Goal: Transaction & Acquisition: Purchase product/service

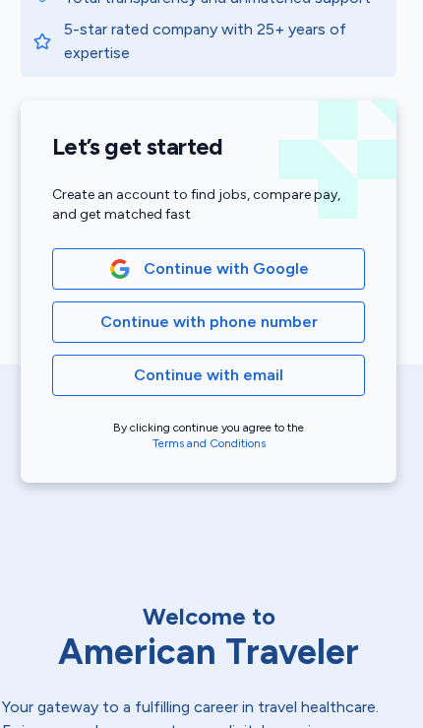
scroll to position [304, 3]
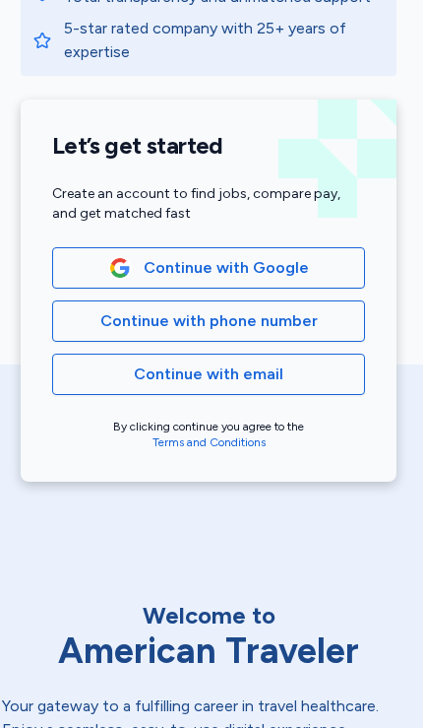
click at [361, 323] on button "Continue with phone number" at bounding box center [208, 320] width 313 height 41
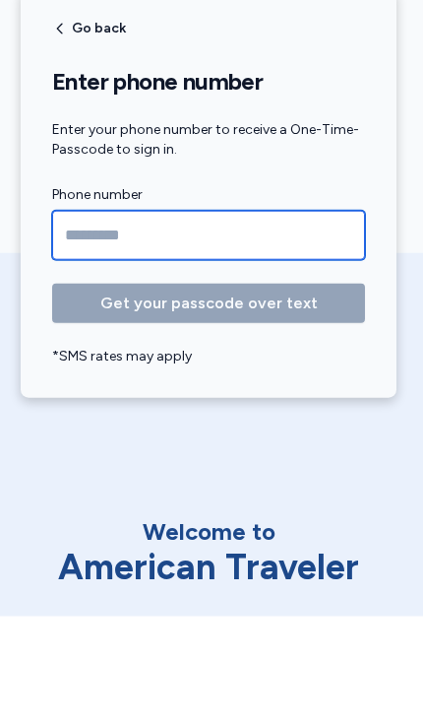
type input "**********"
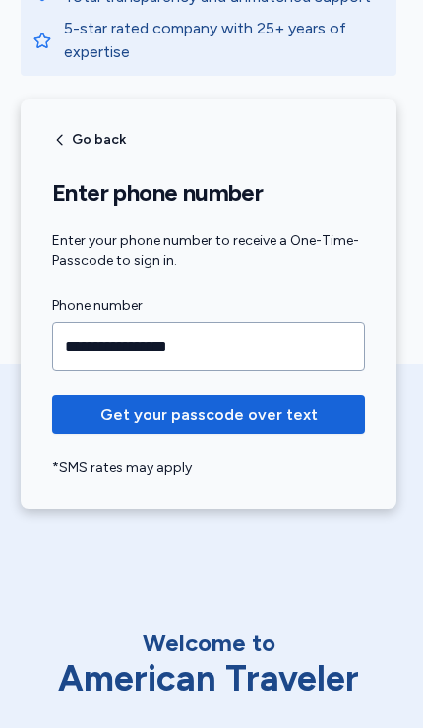
click at [303, 408] on span "Get your passcode over text" at bounding box center [209, 415] width 218 height 24
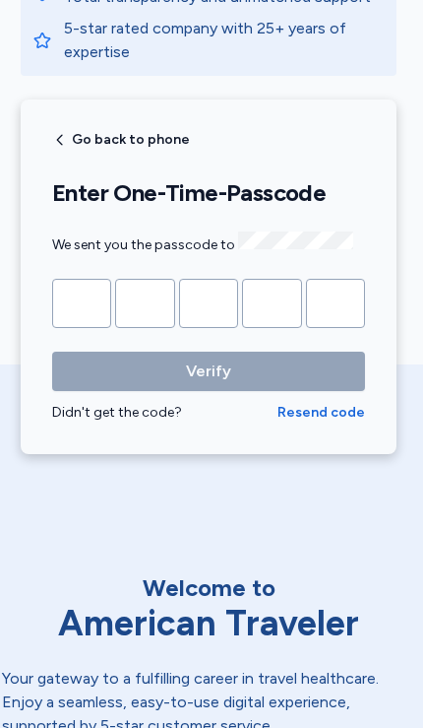
click at [87, 294] on input "Please enter OTP character 1" at bounding box center [81, 303] width 59 height 49
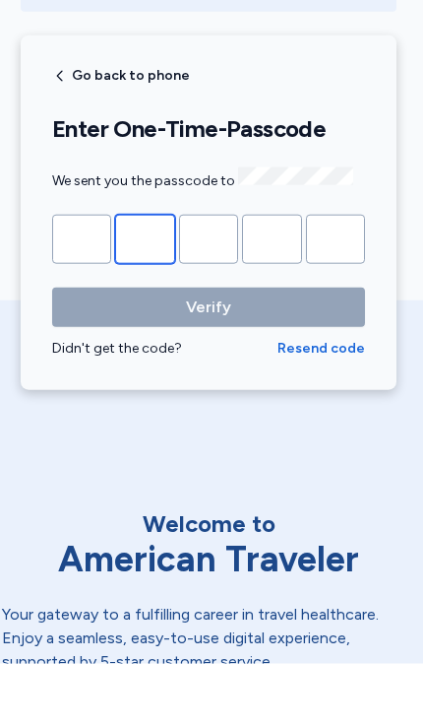
type input "*"
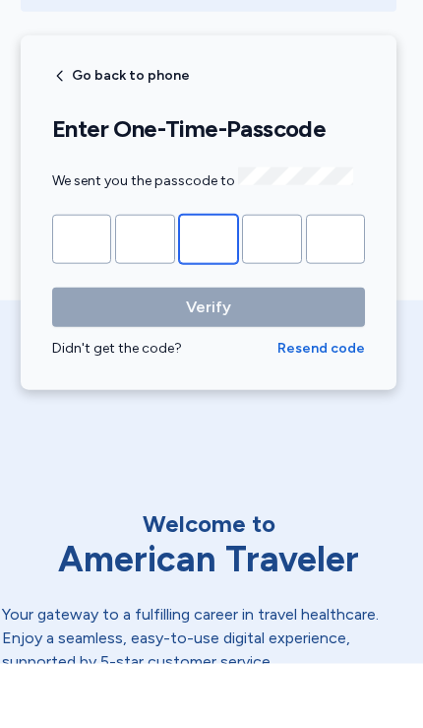
type input "*"
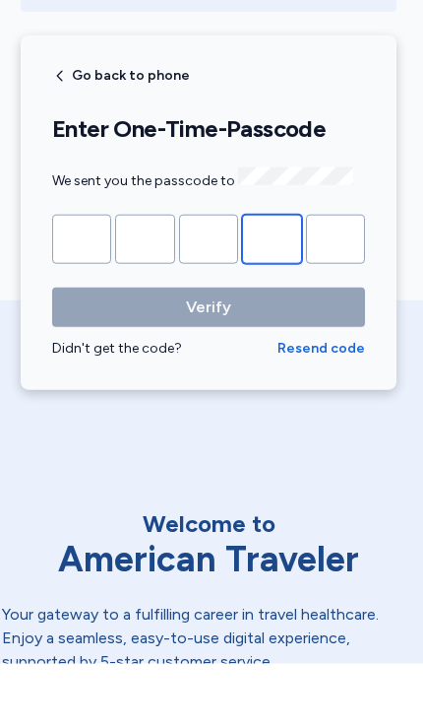
type input "*"
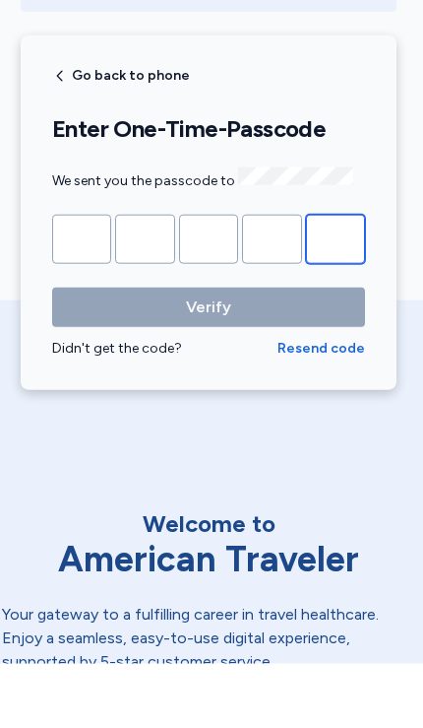
type input "*"
click at [209, 352] on button "Verify" at bounding box center [208, 371] width 313 height 39
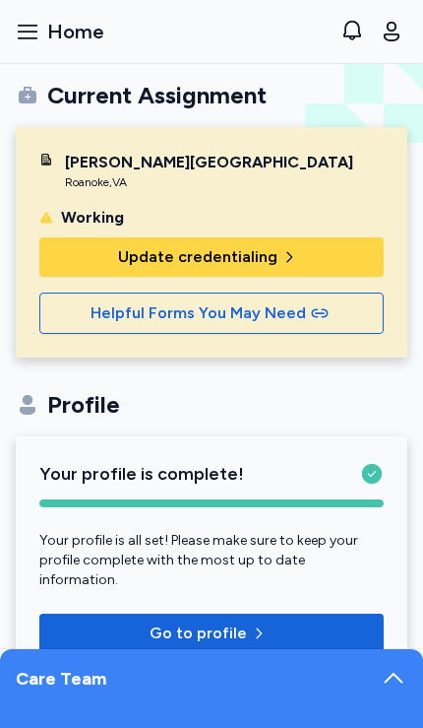
click at [326, 243] on button "Update credentialing" at bounding box center [211, 256] width 345 height 39
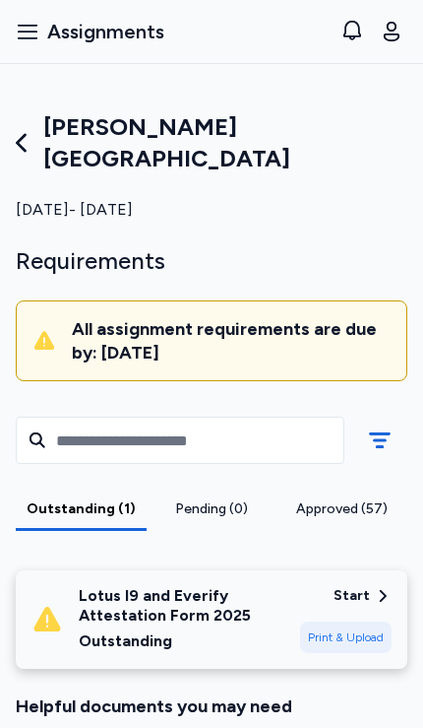
click at [39, 156] on div "[PERSON_NAME][GEOGRAPHIC_DATA]" at bounding box center [212, 142] width 392 height 63
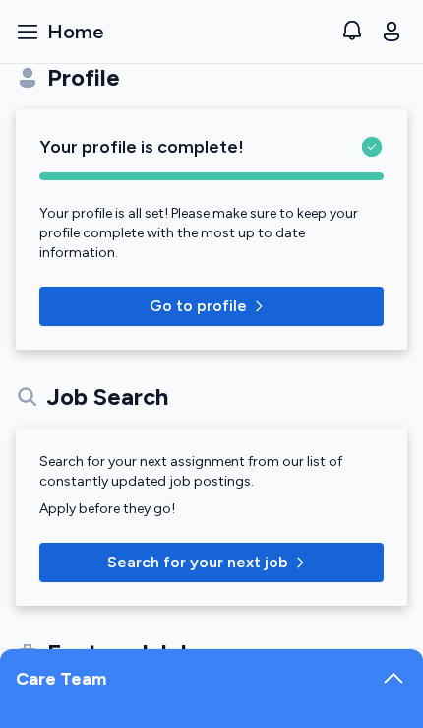
scroll to position [339, 0]
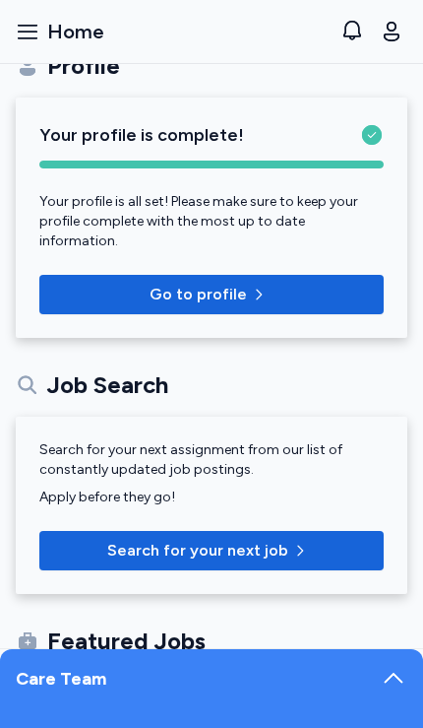
click at [229, 547] on button "Search for your next job" at bounding box center [211, 550] width 345 height 39
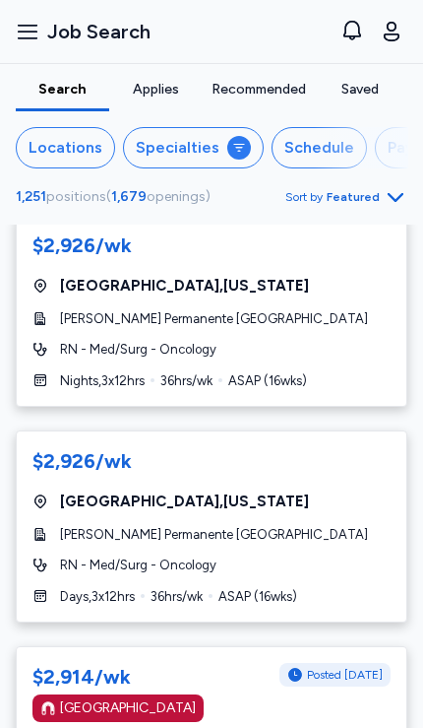
scroll to position [9250, 0]
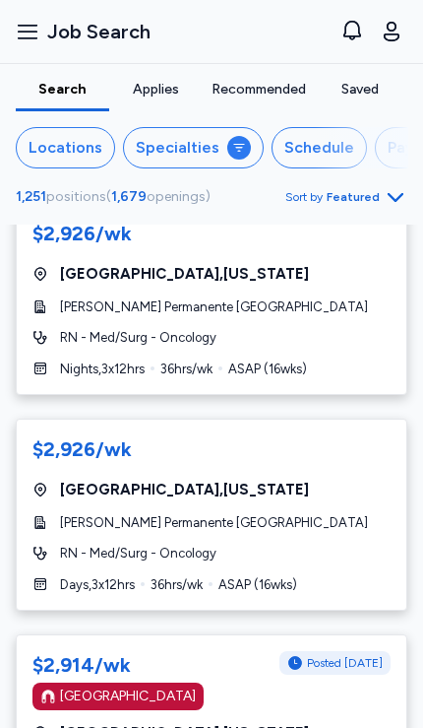
click at [335, 513] on div "[PERSON_NAME] Permanente [GEOGRAPHIC_DATA]" at bounding box center [211, 523] width 358 height 20
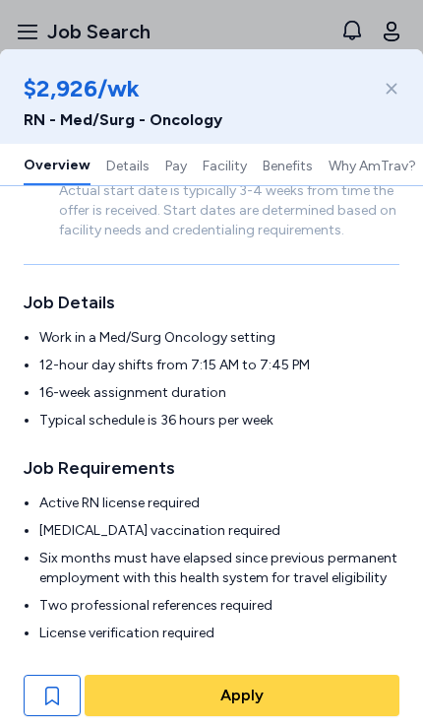
scroll to position [374, 0]
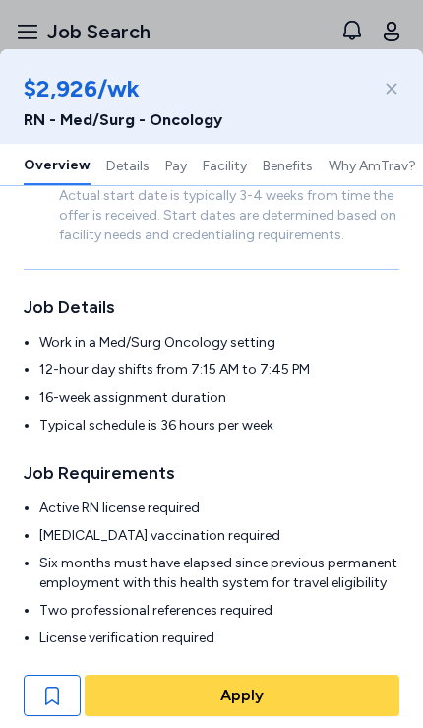
click at [383, 84] on div at bounding box center [388, 89] width 24 height 32
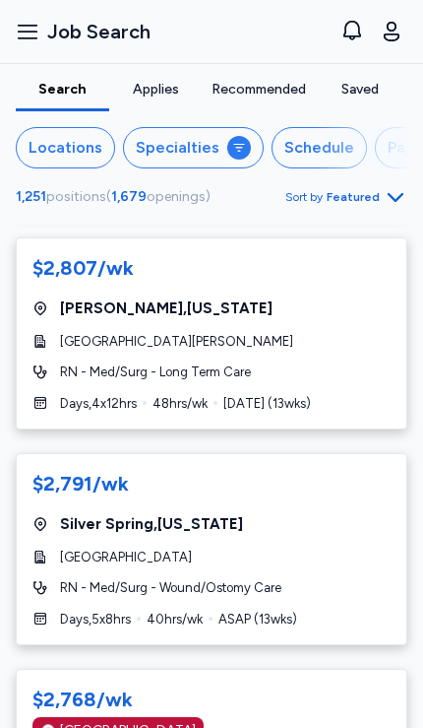
scroll to position [11276, 0]
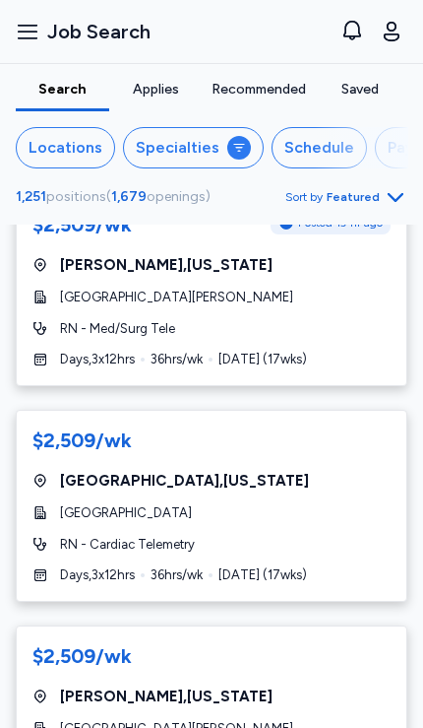
scroll to position [10634, 0]
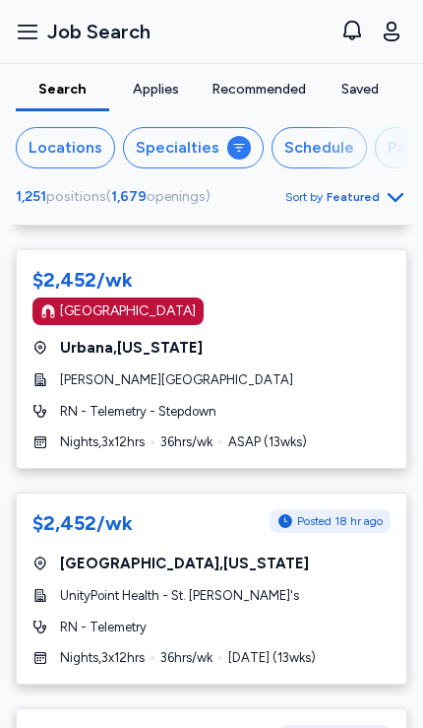
scroll to position [10863, 0]
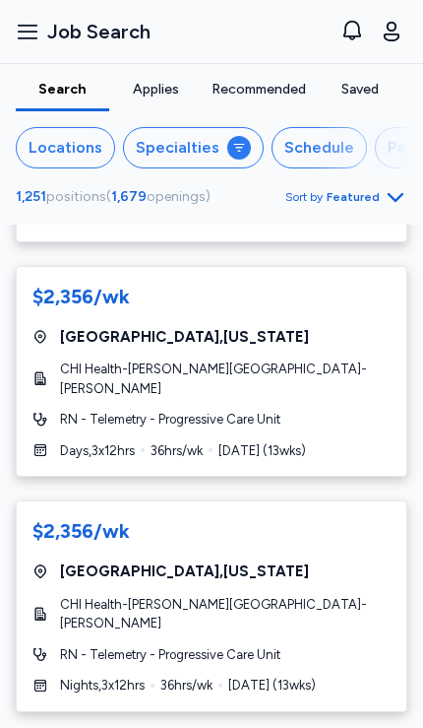
scroll to position [10929, 0]
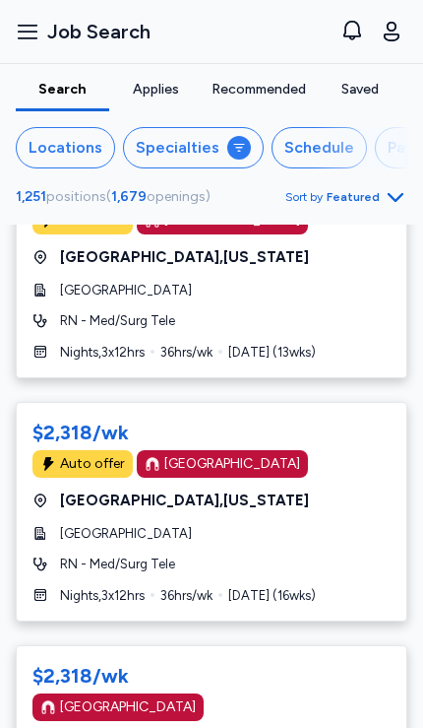
scroll to position [11063, 0]
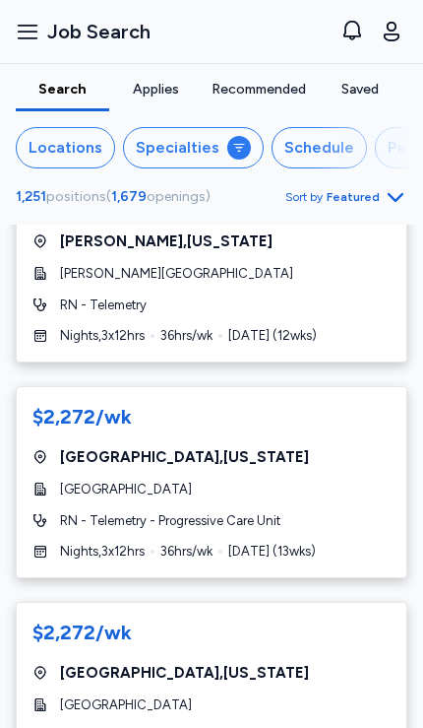
scroll to position [10643, 0]
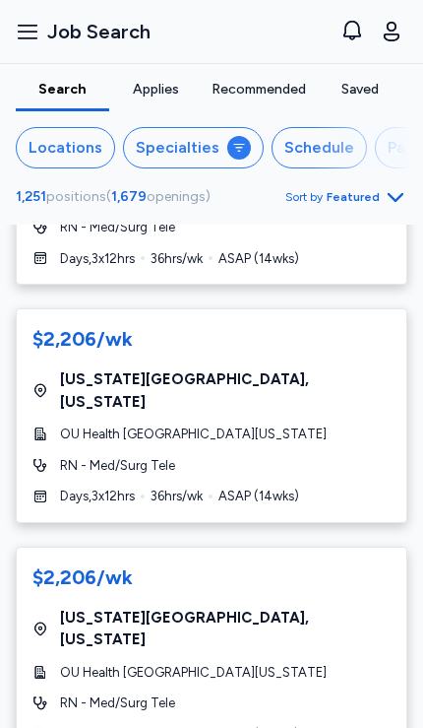
scroll to position [10928, 0]
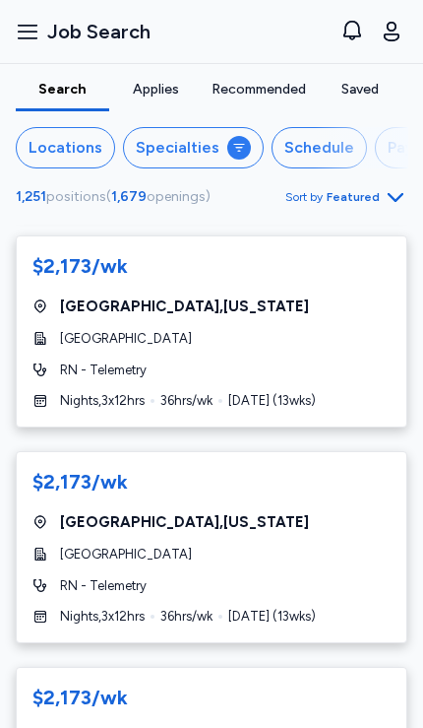
scroll to position [10560, 0]
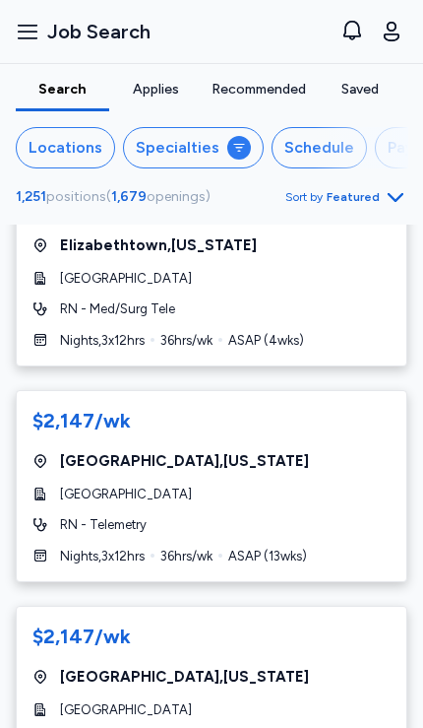
scroll to position [10532, 0]
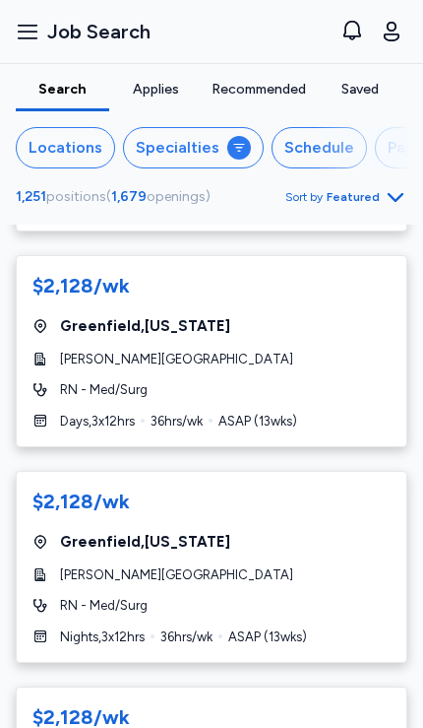
scroll to position [10504, 0]
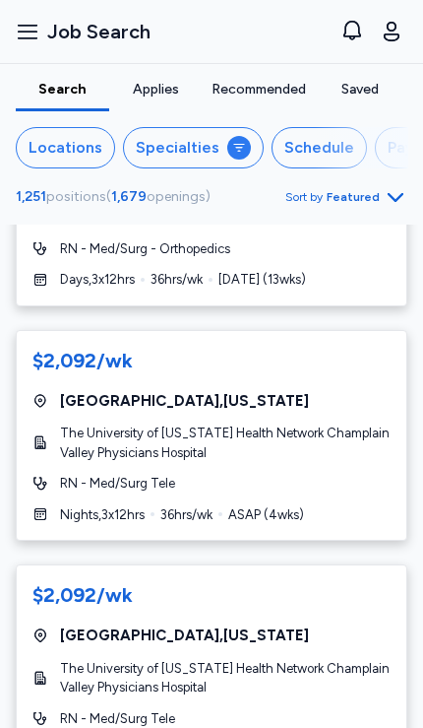
scroll to position [11020, 0]
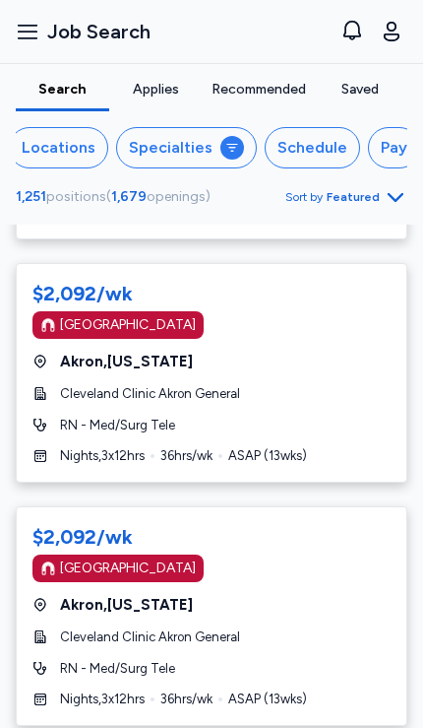
scroll to position [0, 6]
click at [313, 152] on div "Schedule" at bounding box center [314, 148] width 70 height 24
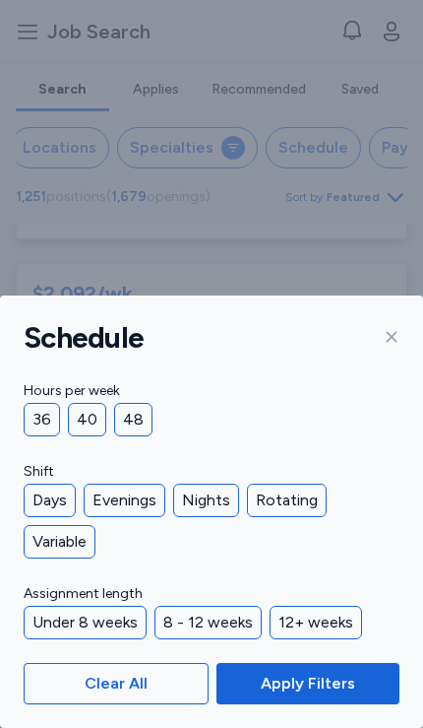
click at [49, 498] on div "Days" at bounding box center [50, 499] width 52 height 33
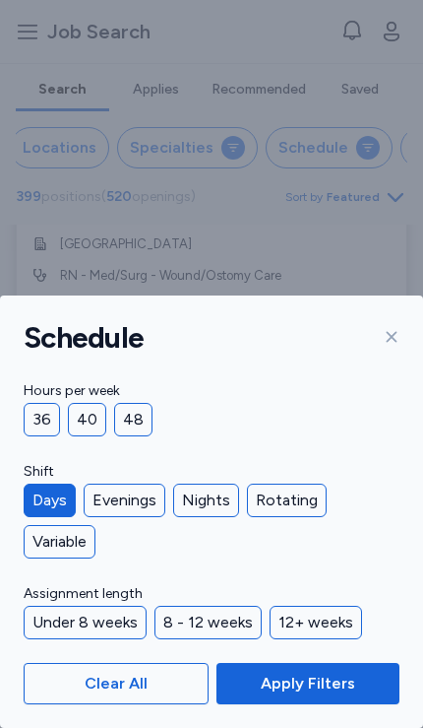
click at [76, 551] on div "Variable" at bounding box center [60, 541] width 72 height 33
click at [339, 686] on span "Apply Filters" at bounding box center [308, 684] width 95 height 24
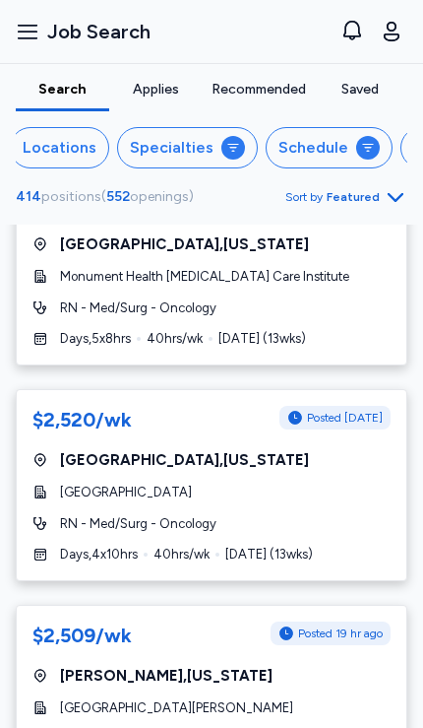
scroll to position [10156, 0]
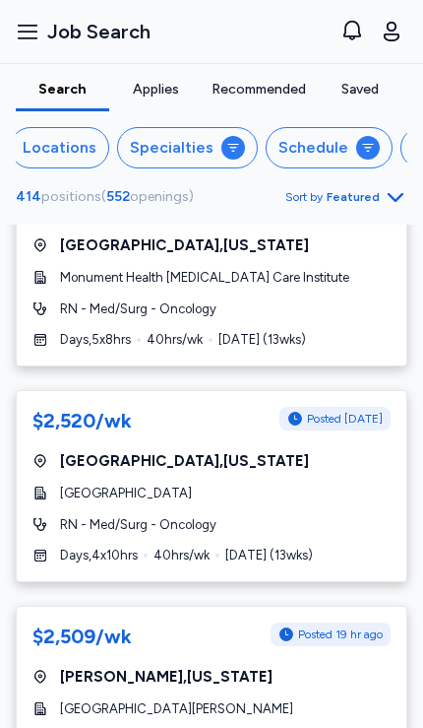
click at [251, 699] on div "[GEOGRAPHIC_DATA][PERSON_NAME]" at bounding box center [211, 709] width 358 height 20
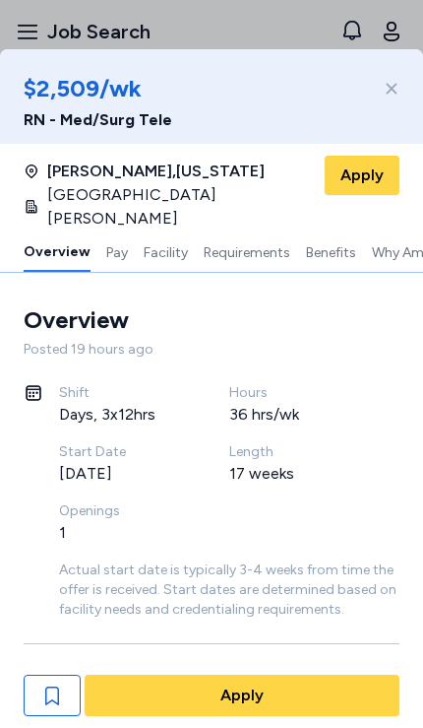
click at [392, 89] on icon at bounding box center [392, 89] width 11 height 11
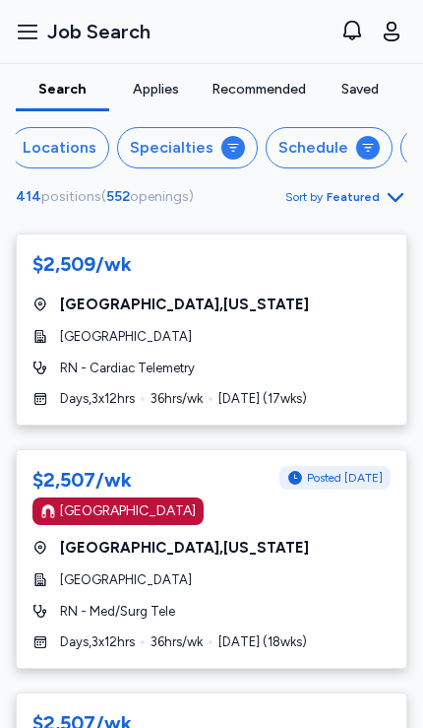
scroll to position [10744, 0]
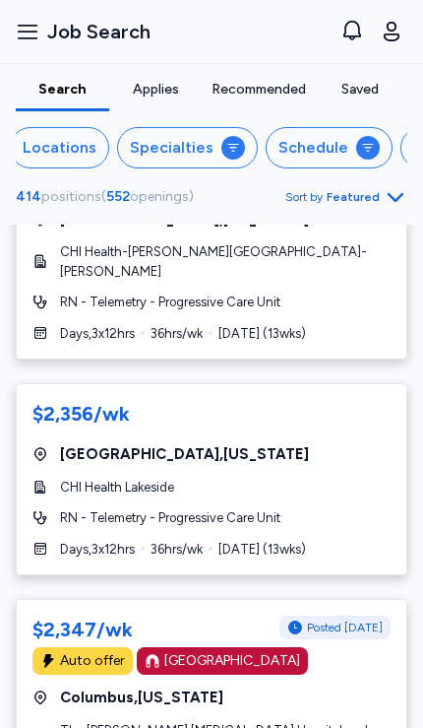
scroll to position [10891, 0]
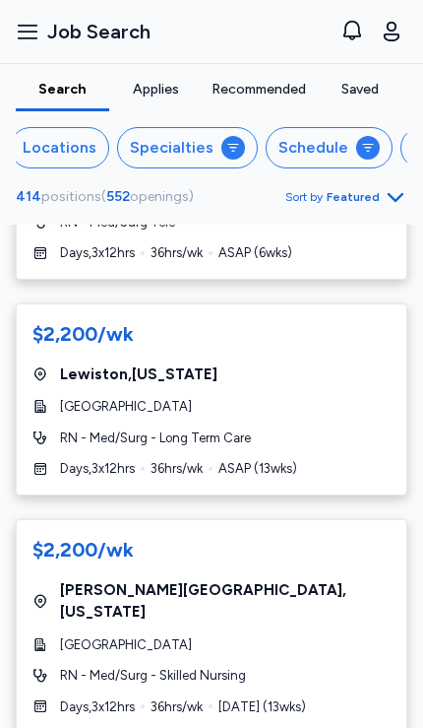
scroll to position [10723, 0]
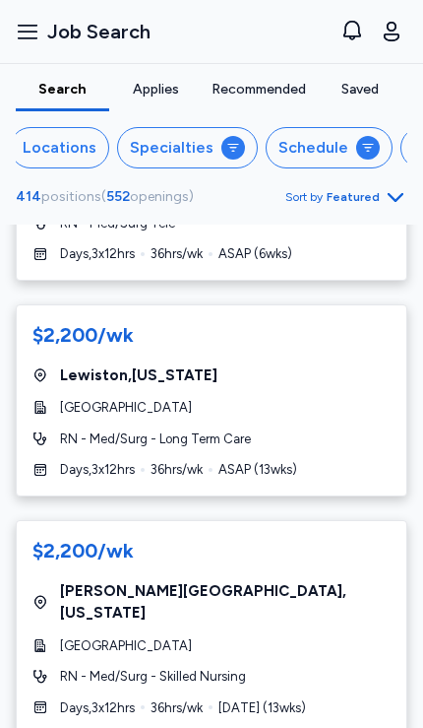
click at [412, 676] on div "$2,344/wk [GEOGRAPHIC_DATA] [GEOGRAPHIC_DATA] , [US_STATE][GEOGRAPHIC_DATA] Hea…" at bounding box center [211, 476] width 423 height 503
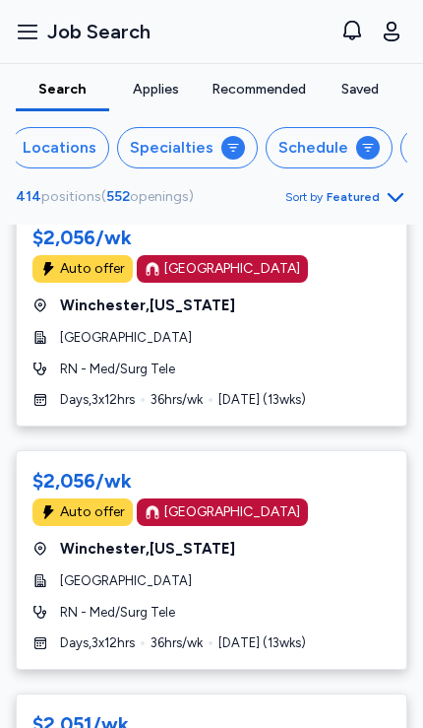
scroll to position [10616, 0]
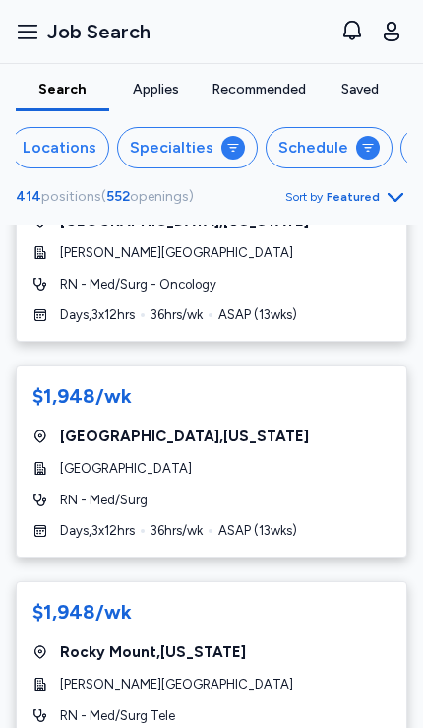
scroll to position [10504, 0]
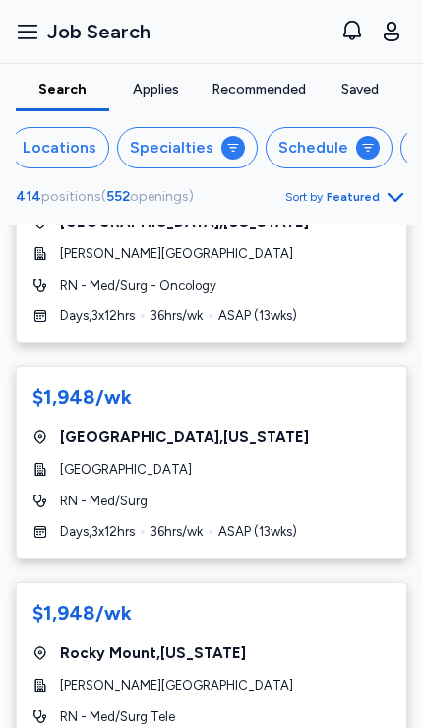
click at [414, 687] on div "$2,037/wk Auto offer [GEOGRAPHIC_DATA] [GEOGRAPHIC_DATA] , [US_STATE] [GEOGRAPH…" at bounding box center [211, 476] width 423 height 503
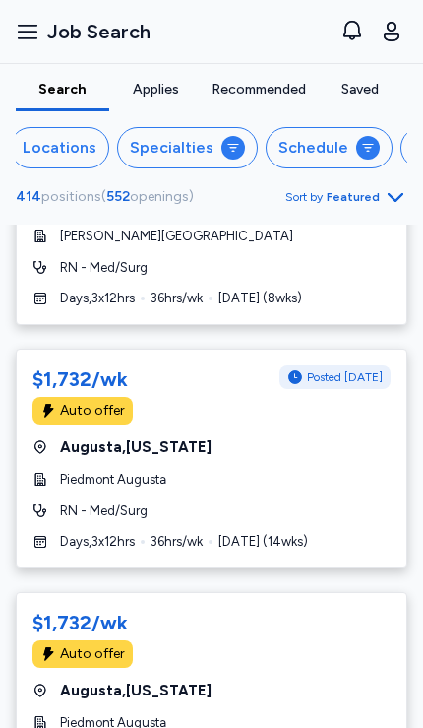
scroll to position [10835, 0]
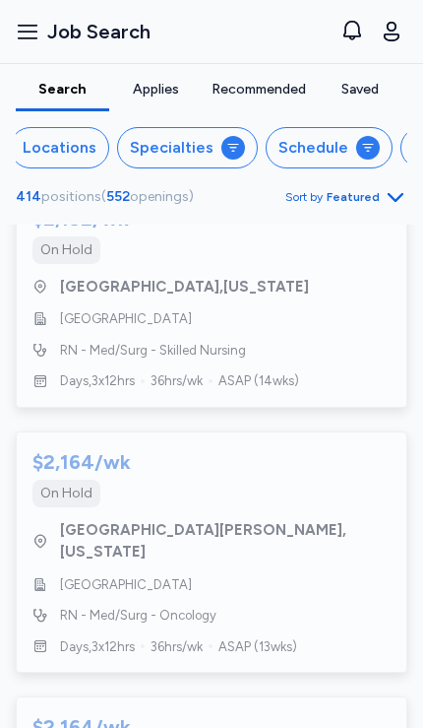
scroll to position [11056, 0]
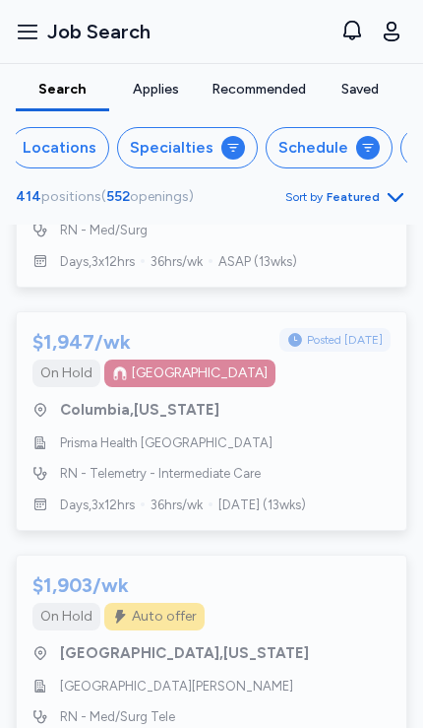
scroll to position [11577, 0]
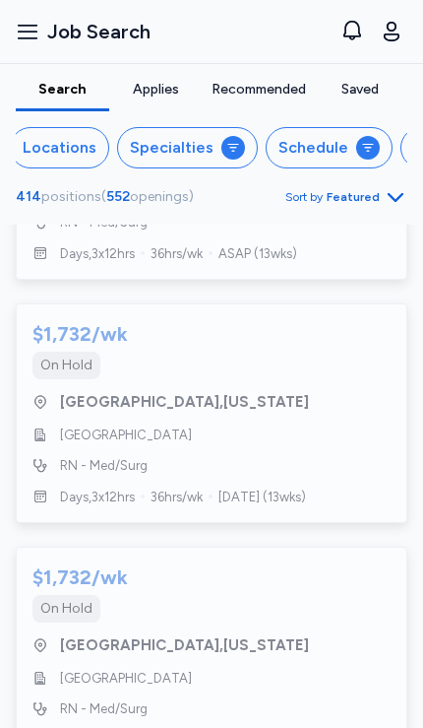
scroll to position [1384, 0]
